Goal: Check status: Check status

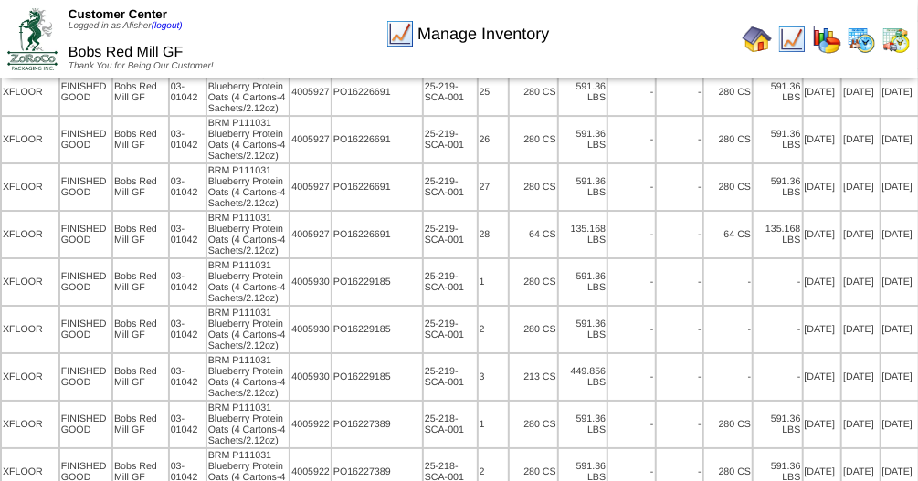
scroll to position [2471, 0]
click at [755, 34] on img at bounding box center [757, 39] width 29 height 29
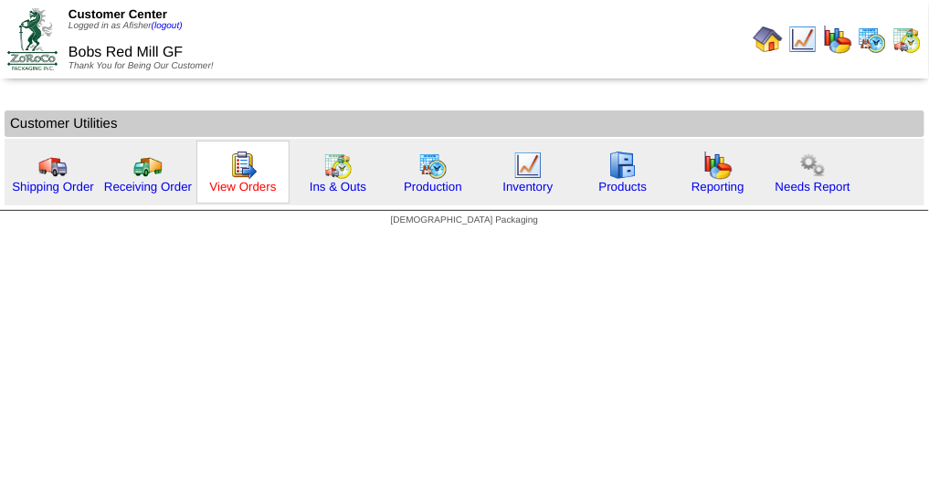
click at [240, 186] on link "View Orders" at bounding box center [242, 187] width 67 height 14
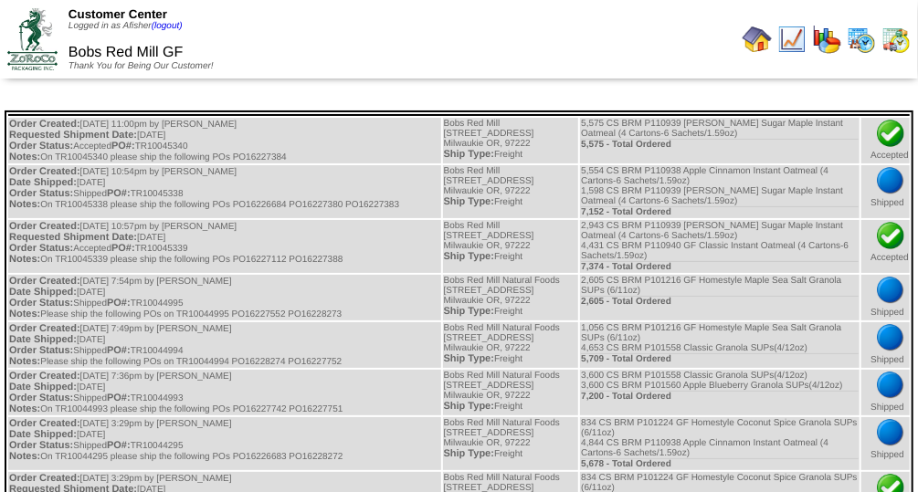
click at [850, 38] on img at bounding box center [861, 39] width 29 height 29
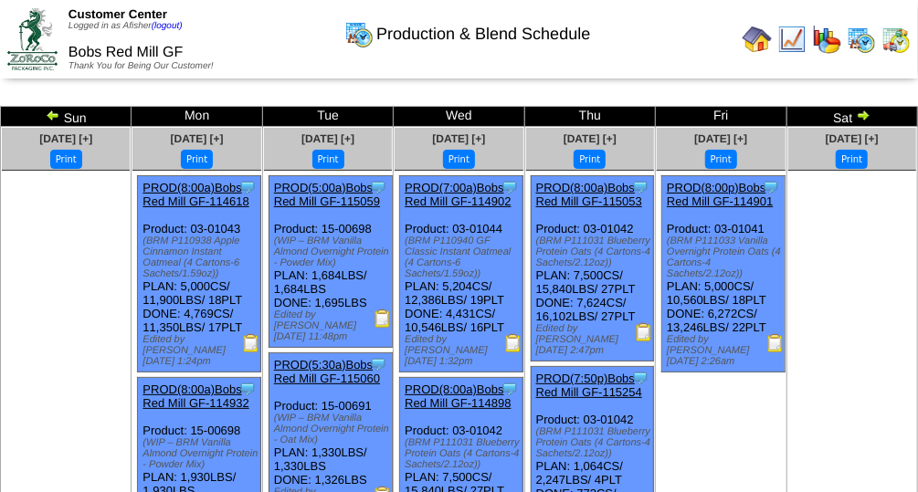
click at [772, 347] on img at bounding box center [775, 343] width 18 height 18
